Goal: Information Seeking & Learning: Learn about a topic

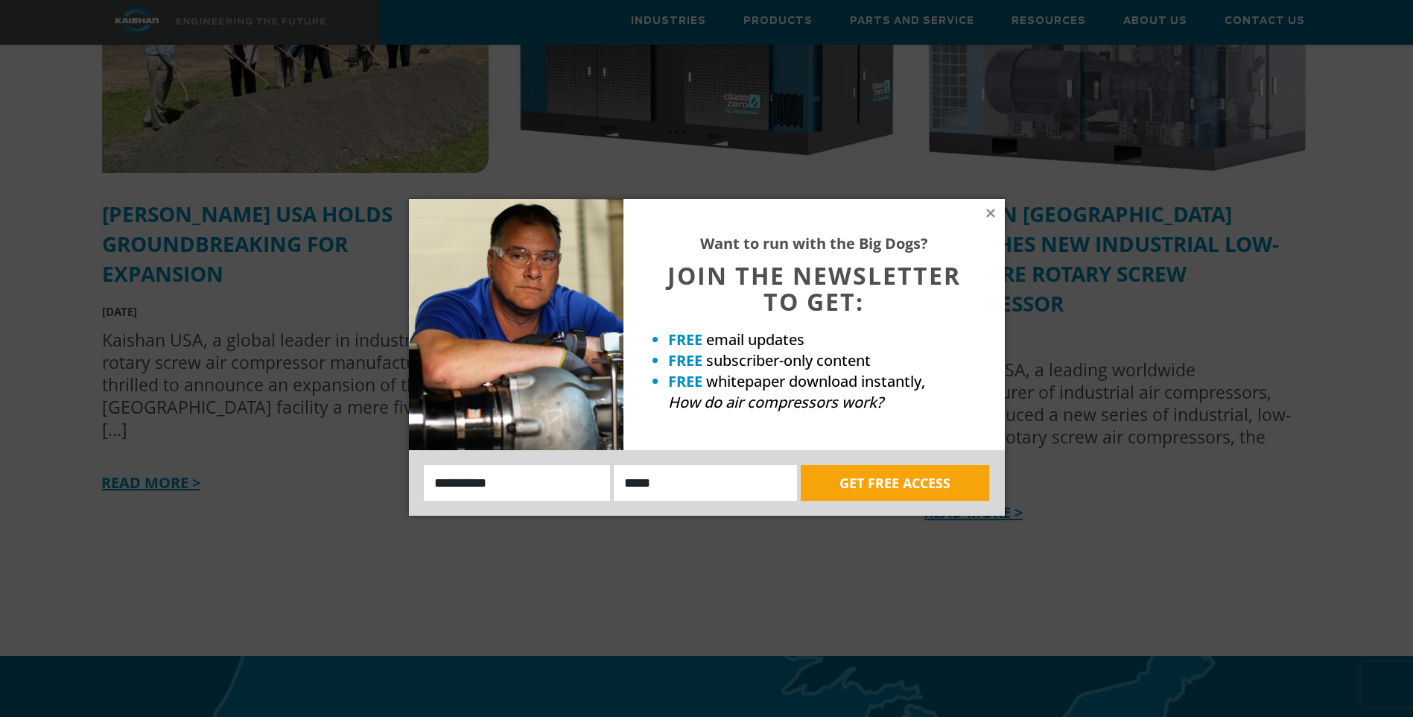
scroll to position [3948, 0]
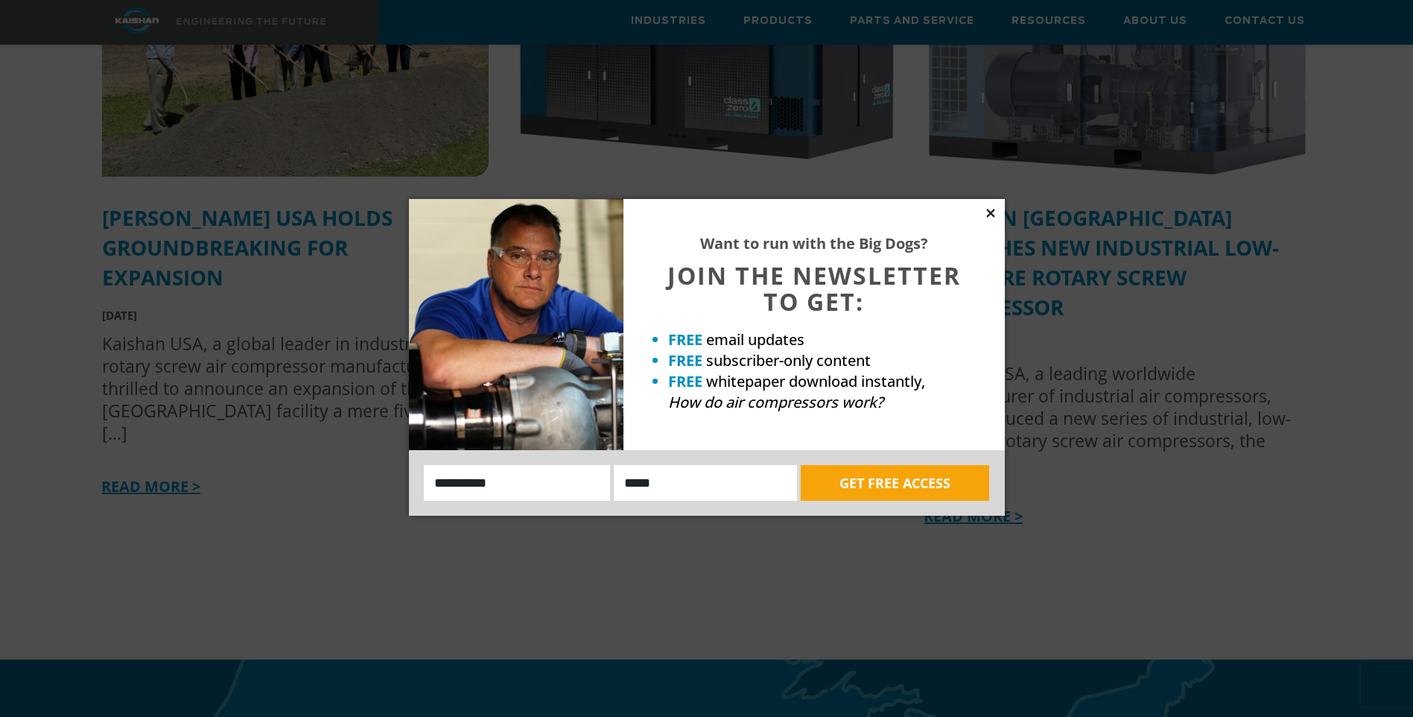
click at [992, 211] on icon at bounding box center [990, 213] width 8 height 8
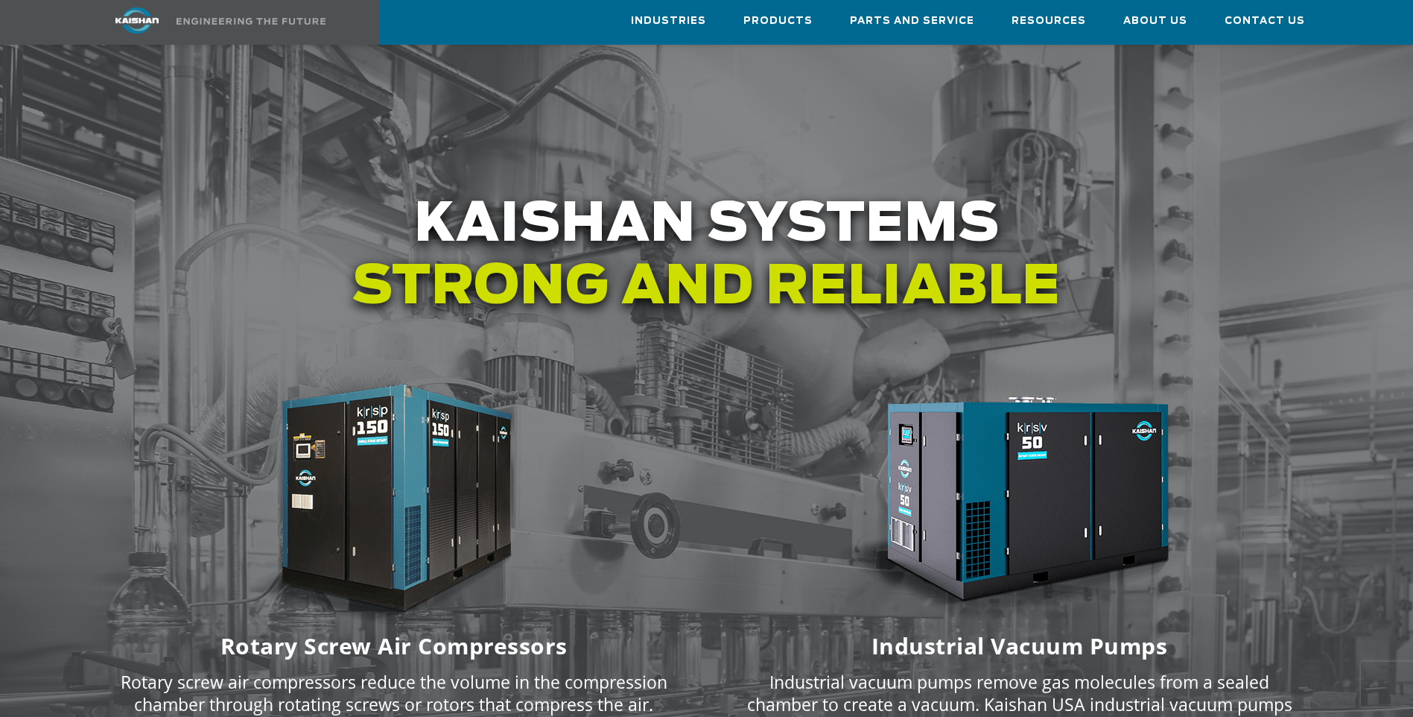
scroll to position [1713, 0]
